Goal: Check status: Check status

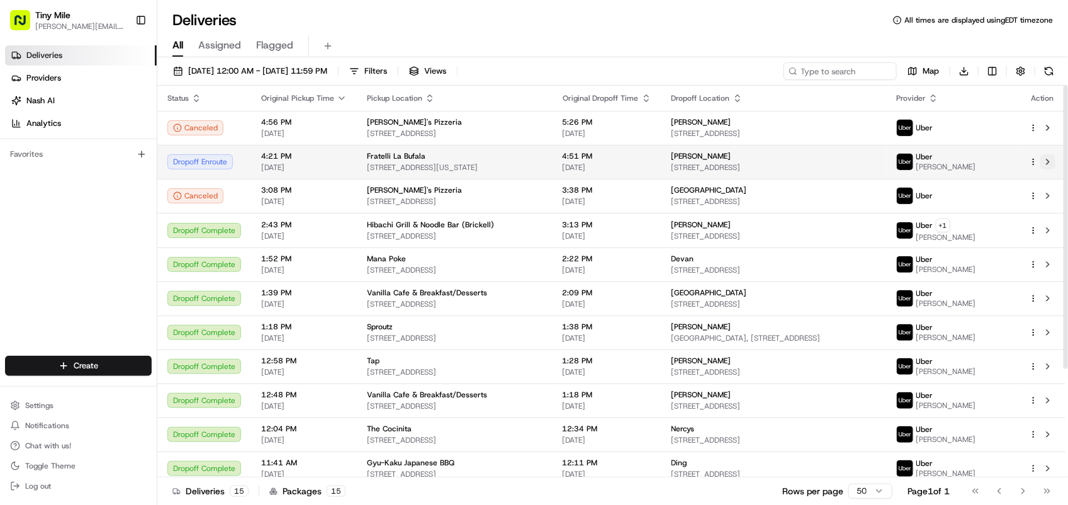
click at [1049, 162] on button at bounding box center [1047, 161] width 15 height 15
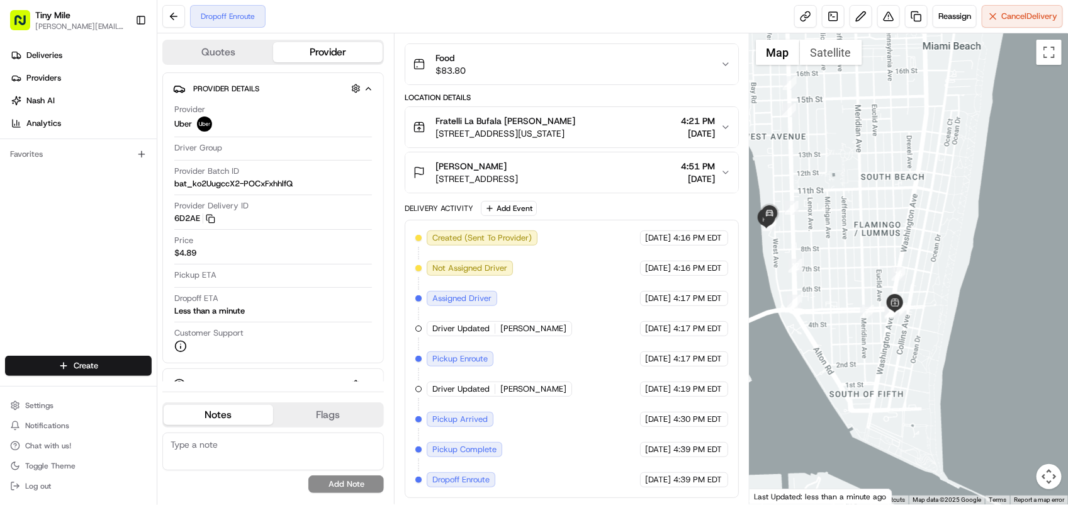
scroll to position [1, 0]
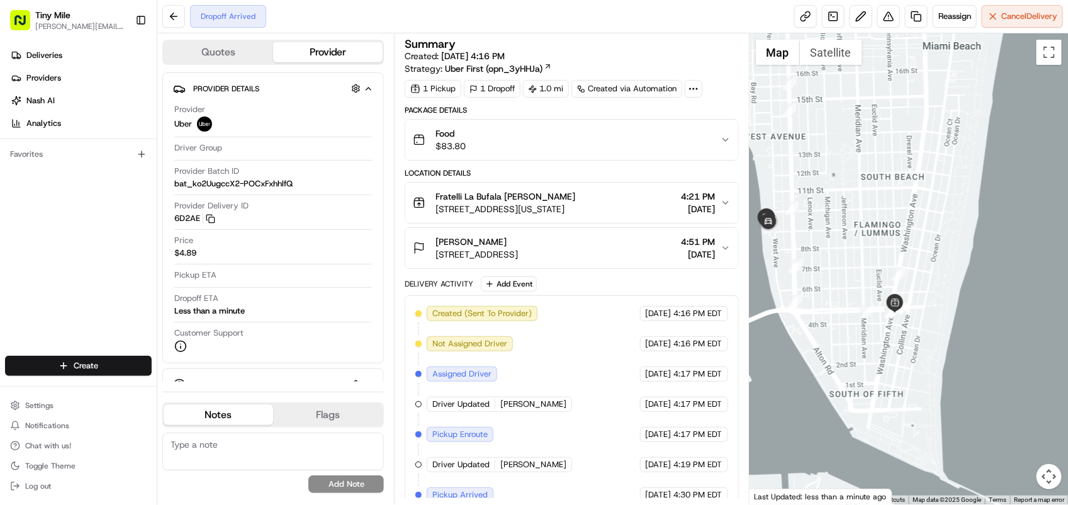
click at [1007, 285] on div at bounding box center [908, 268] width 318 height 471
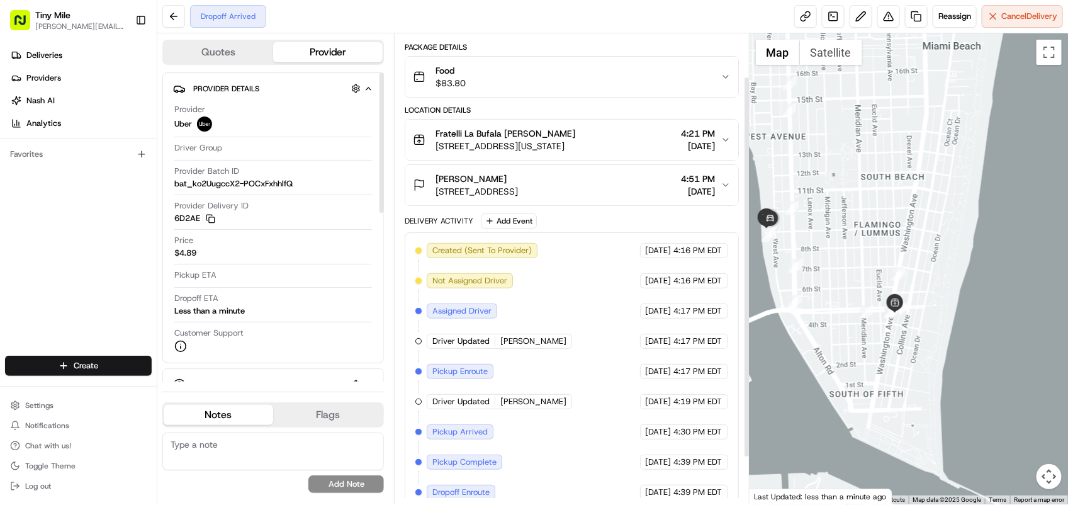
scroll to position [111, 0]
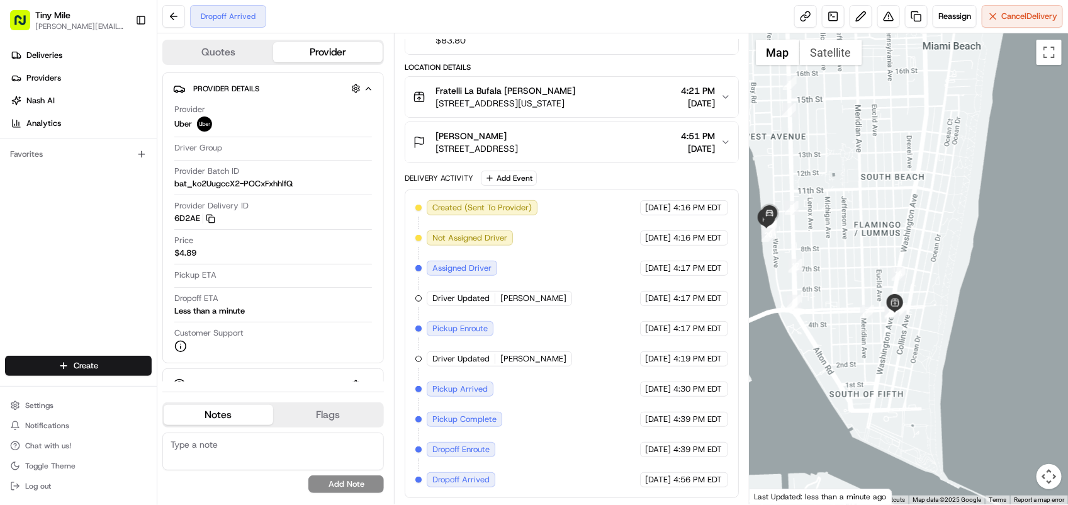
click at [515, 148] on span "[STREET_ADDRESS]" at bounding box center [476, 148] width 82 height 13
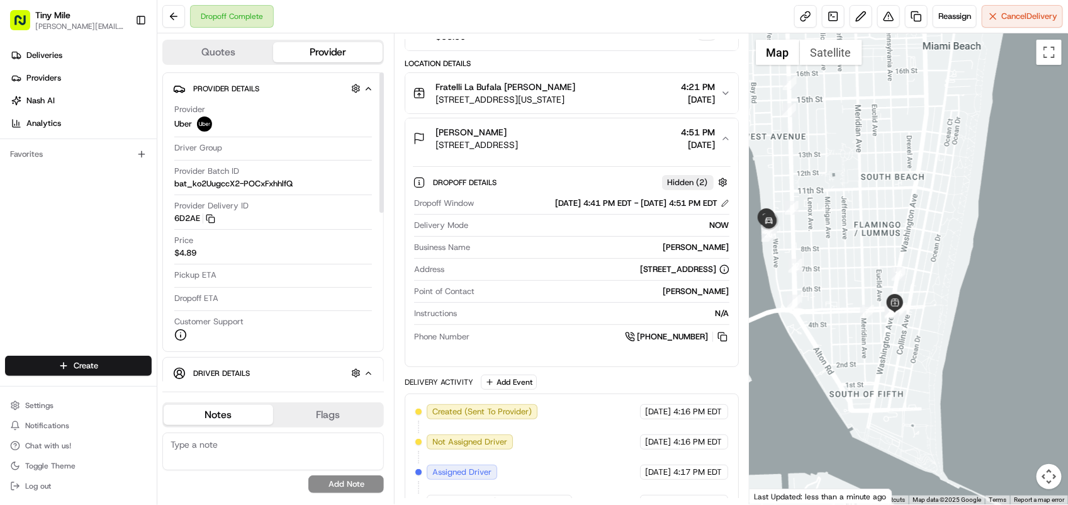
scroll to position [0, 0]
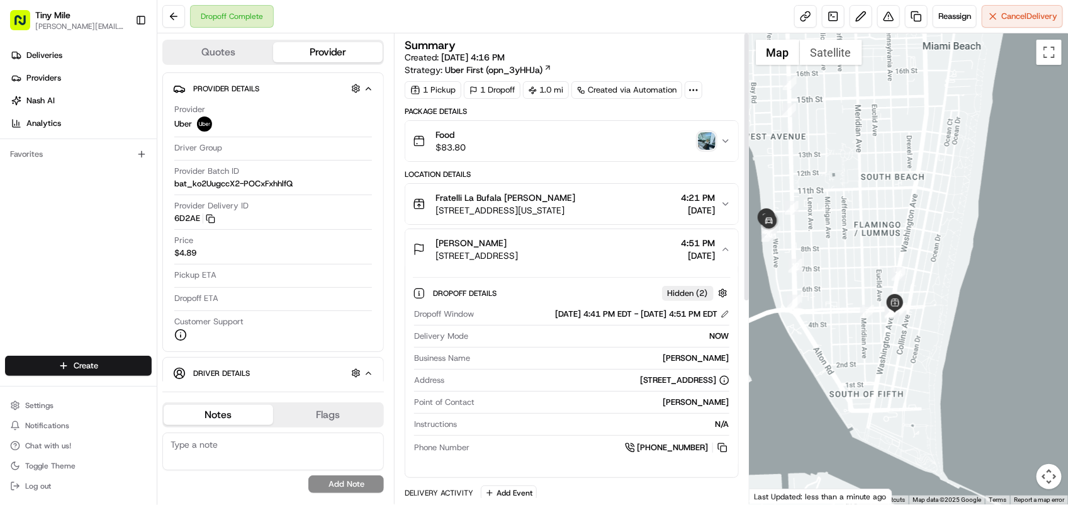
click at [709, 145] on img "button" at bounding box center [707, 141] width 18 height 18
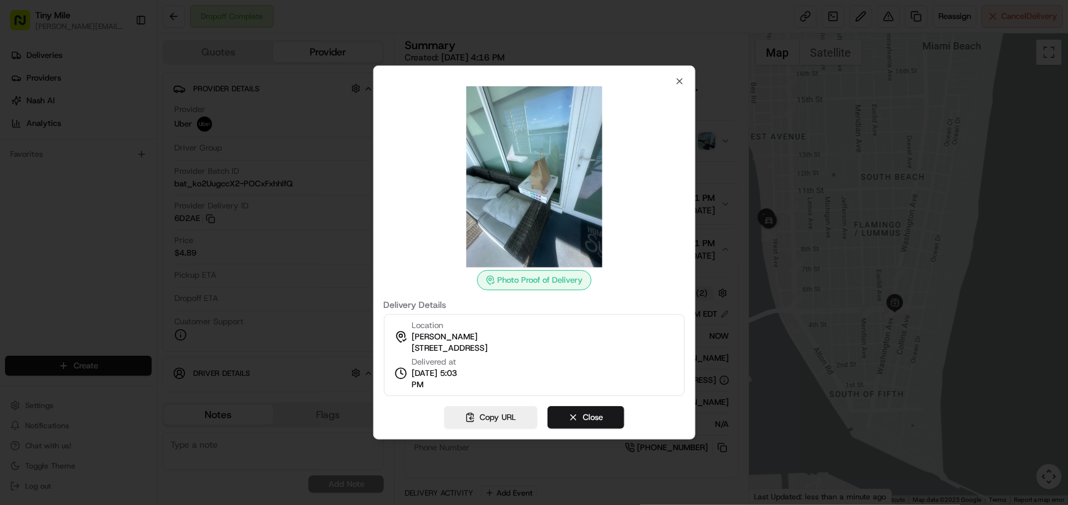
click at [77, 282] on div at bounding box center [534, 252] width 1068 height 505
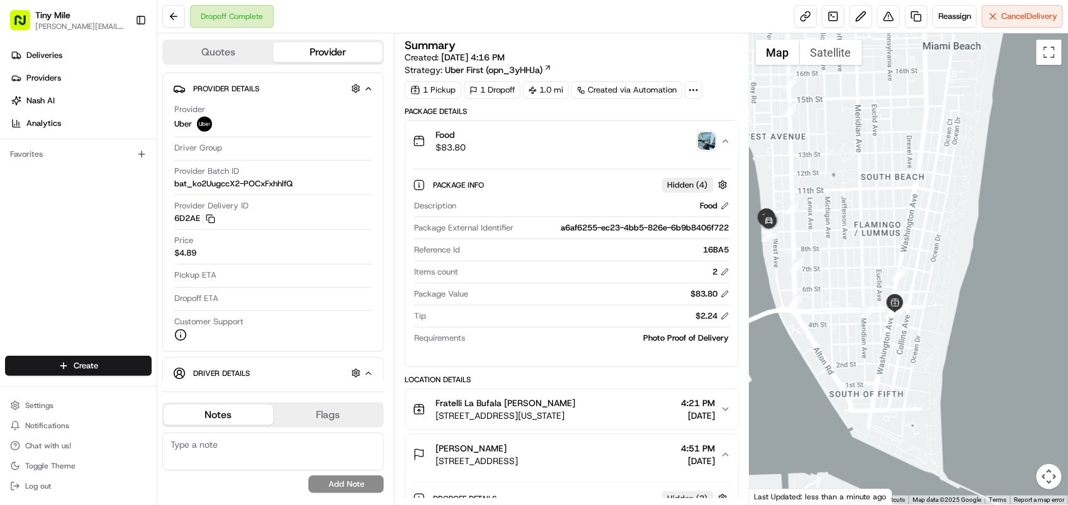
click at [702, 138] on img "button" at bounding box center [707, 141] width 18 height 18
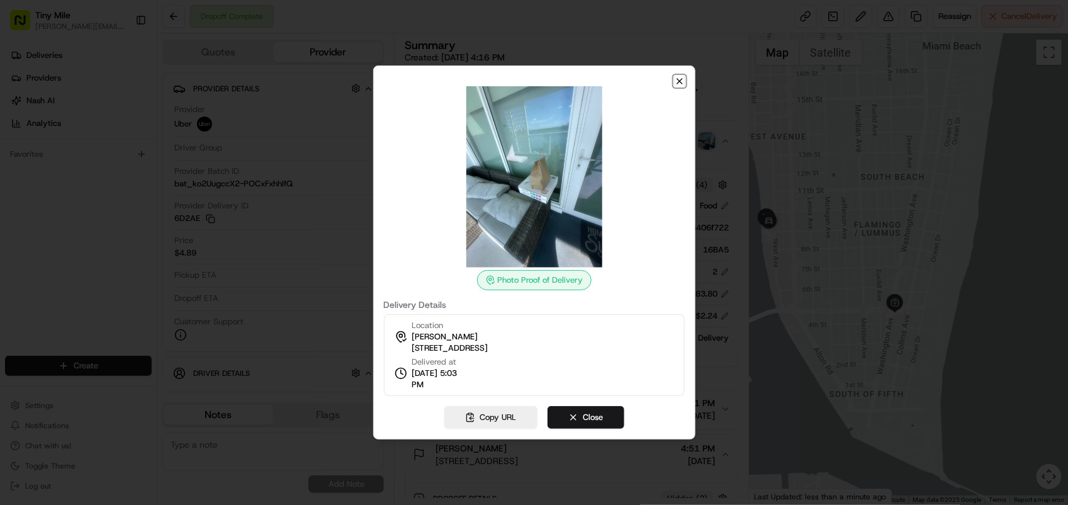
click at [682, 80] on icon "button" at bounding box center [680, 81] width 10 height 10
